Goal: Transaction & Acquisition: Purchase product/service

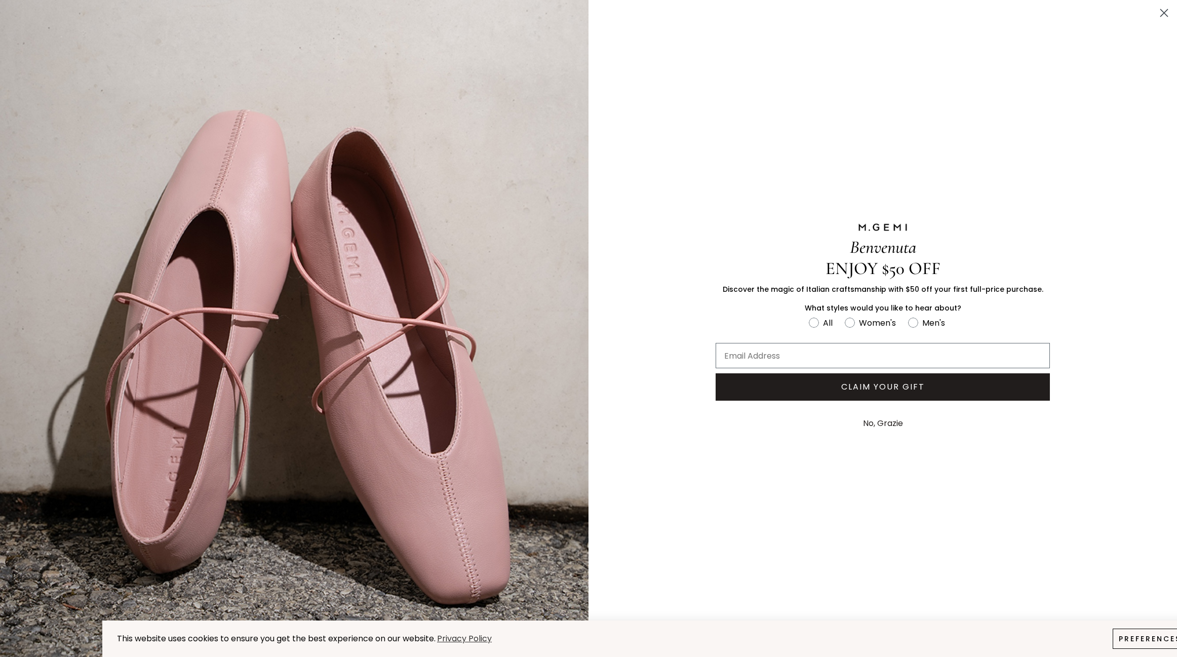
click at [269, 48] on img "FULLSCREEN Form" at bounding box center [294, 329] width 588 height 659
click at [881, 423] on button "No, Grazie" at bounding box center [883, 423] width 50 height 25
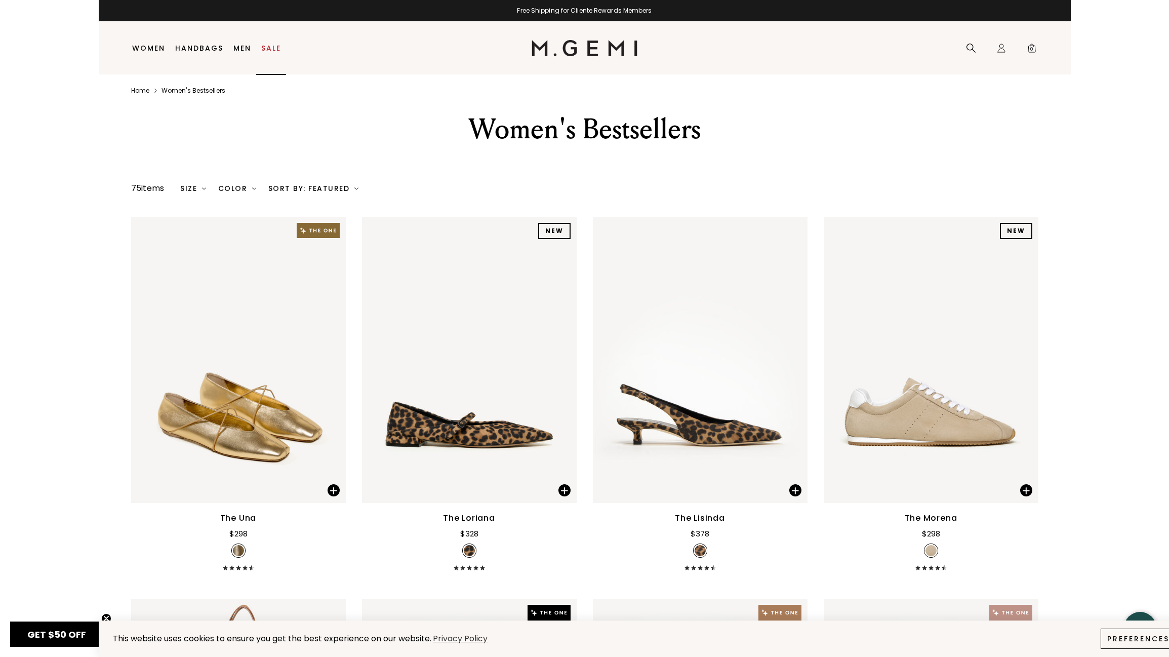
click at [270, 46] on link "Sale" at bounding box center [271, 48] width 20 height 8
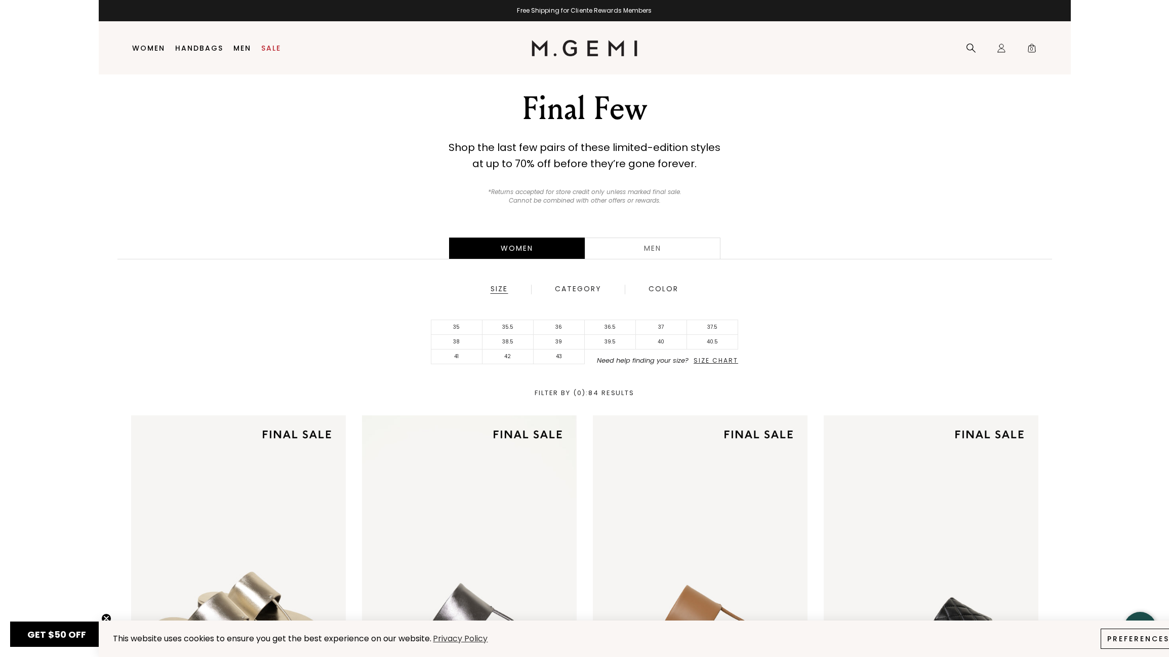
scroll to position [21, 0]
click at [671, 246] on div "Men" at bounding box center [653, 247] width 136 height 21
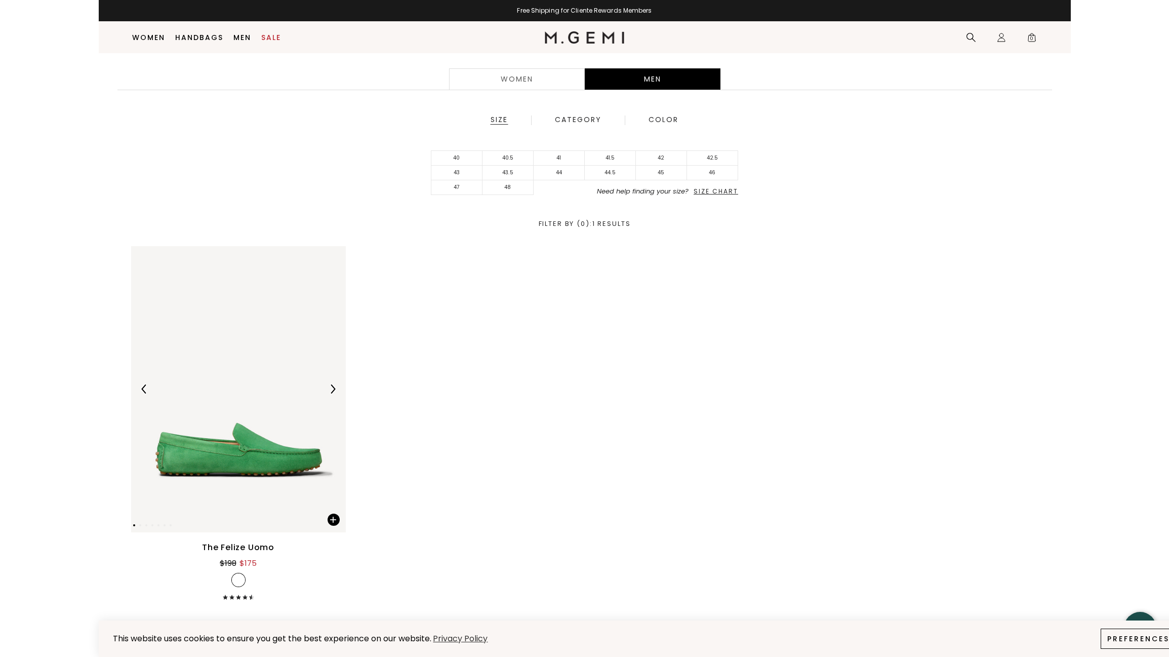
scroll to position [181, 0]
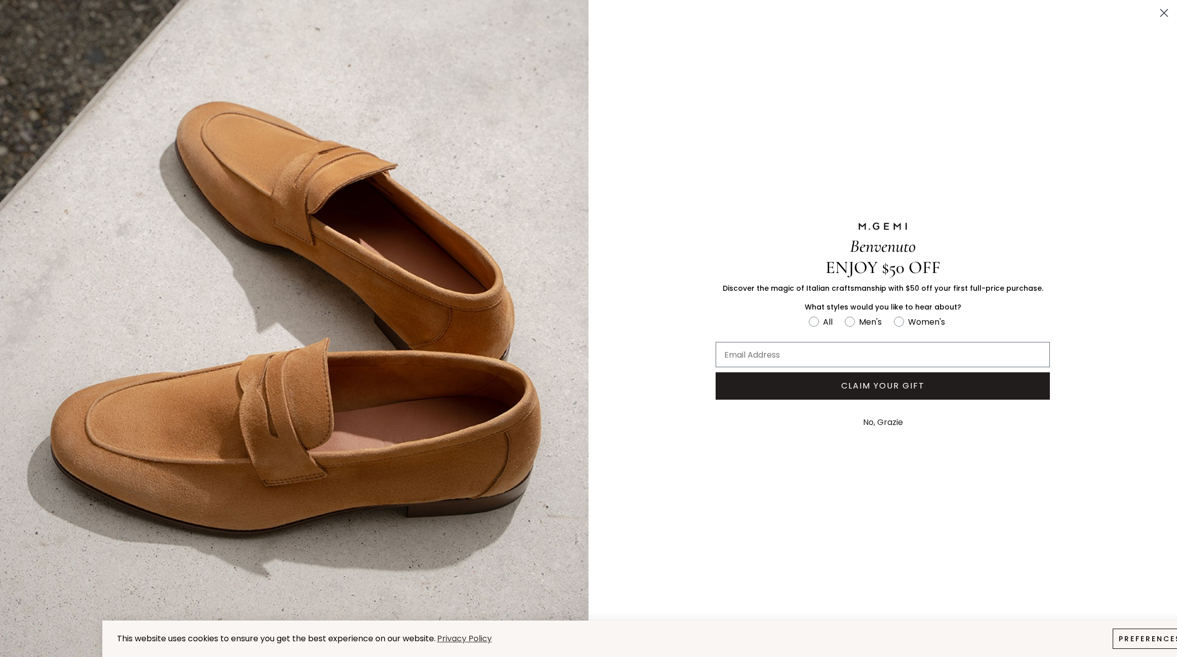
click at [1164, 14] on icon "Close dialog" at bounding box center [1164, 13] width 7 height 7
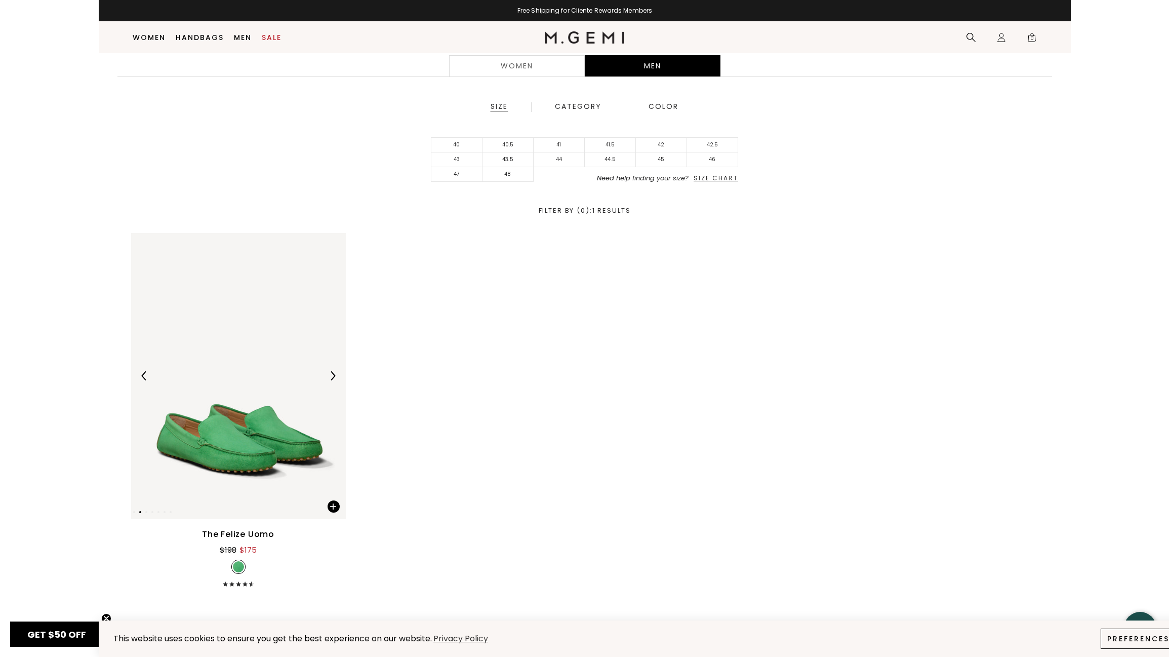
click at [267, 427] on img at bounding box center [238, 376] width 215 height 286
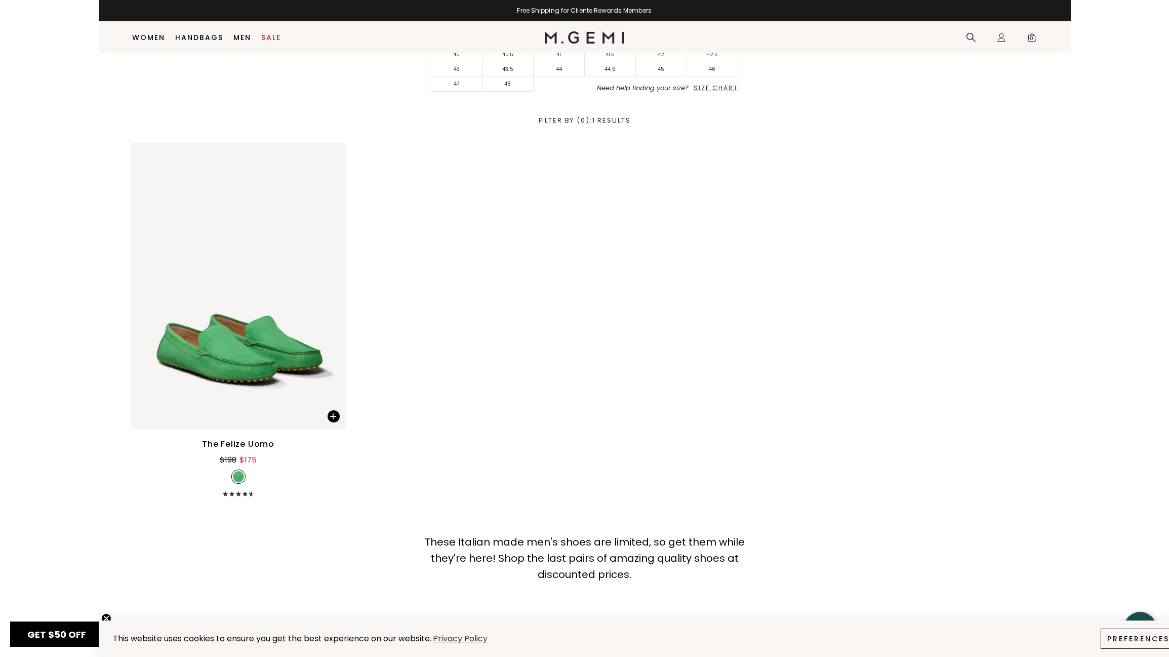
scroll to position [283, 0]
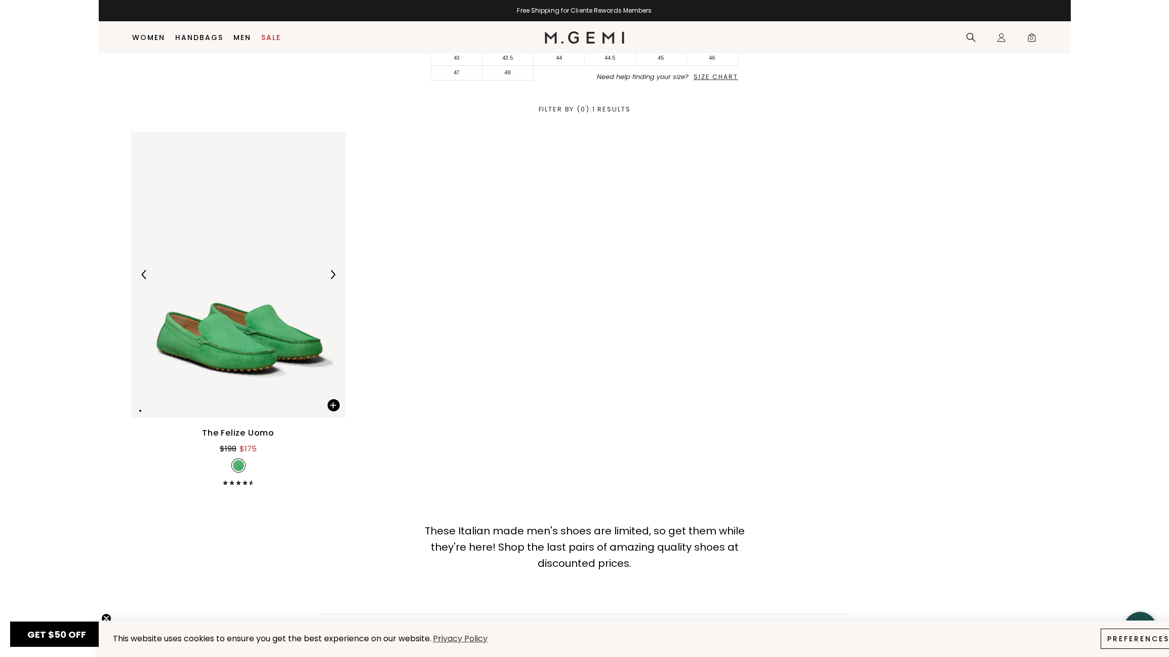
click at [275, 360] on img at bounding box center [238, 275] width 215 height 286
click at [243, 434] on div "The Felize Uomo" at bounding box center [238, 433] width 72 height 12
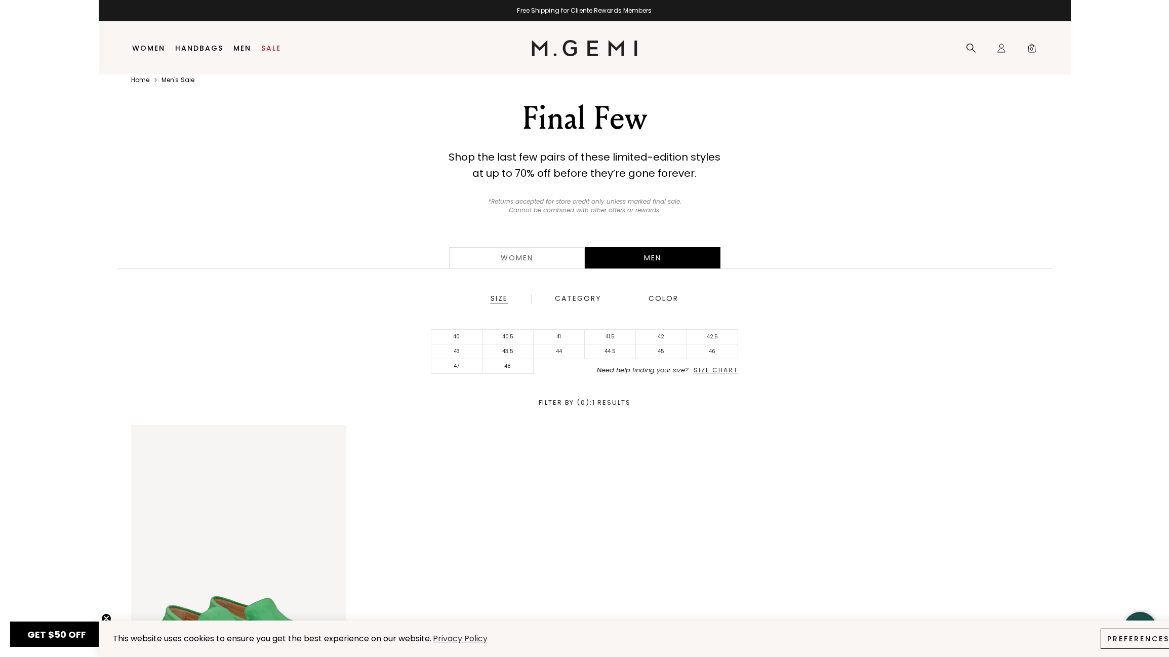
scroll to position [21, 0]
